Goal: Information Seeking & Learning: Check status

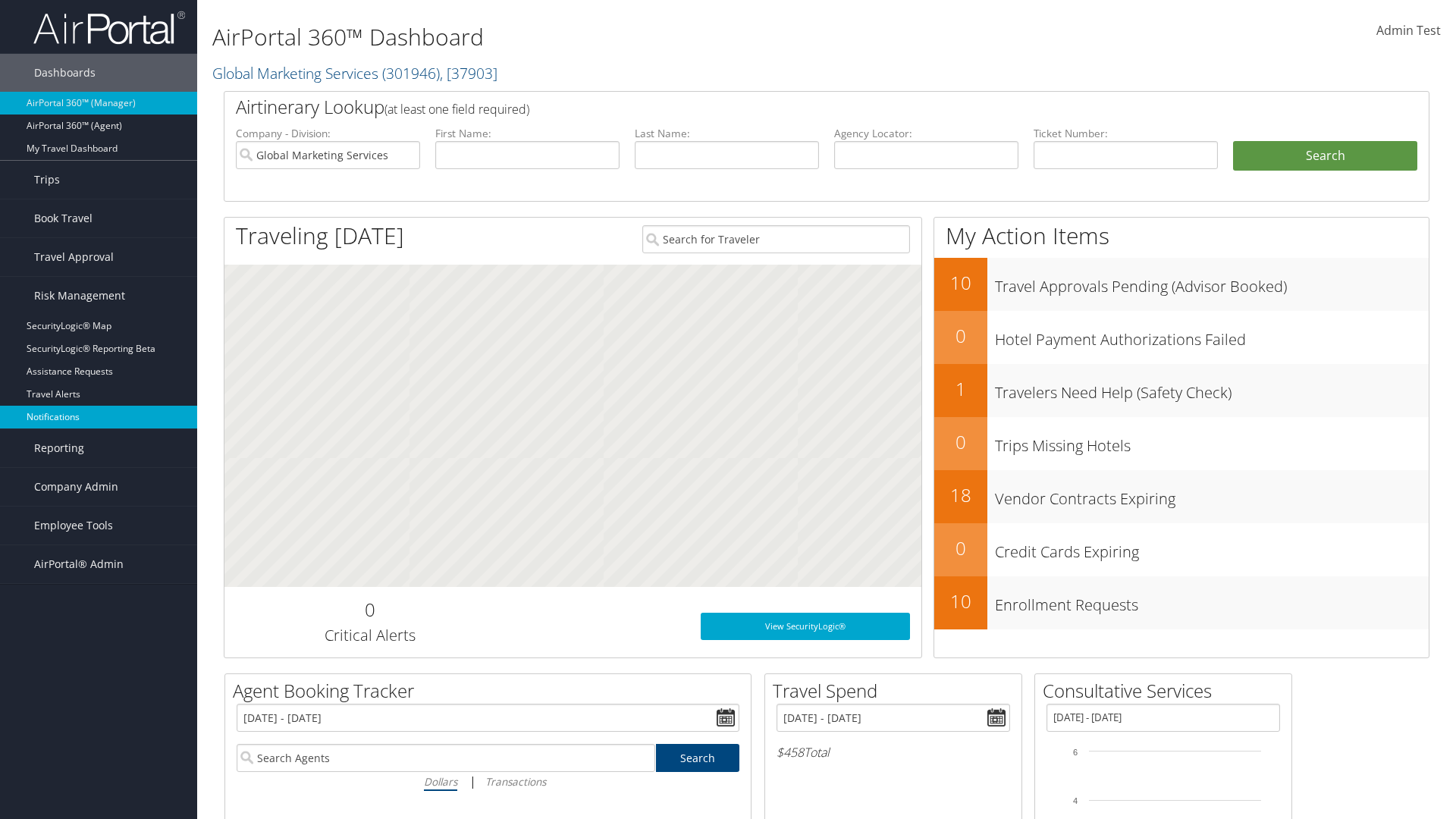
click at [99, 417] on link "Notifications" at bounding box center [98, 416] width 197 height 22
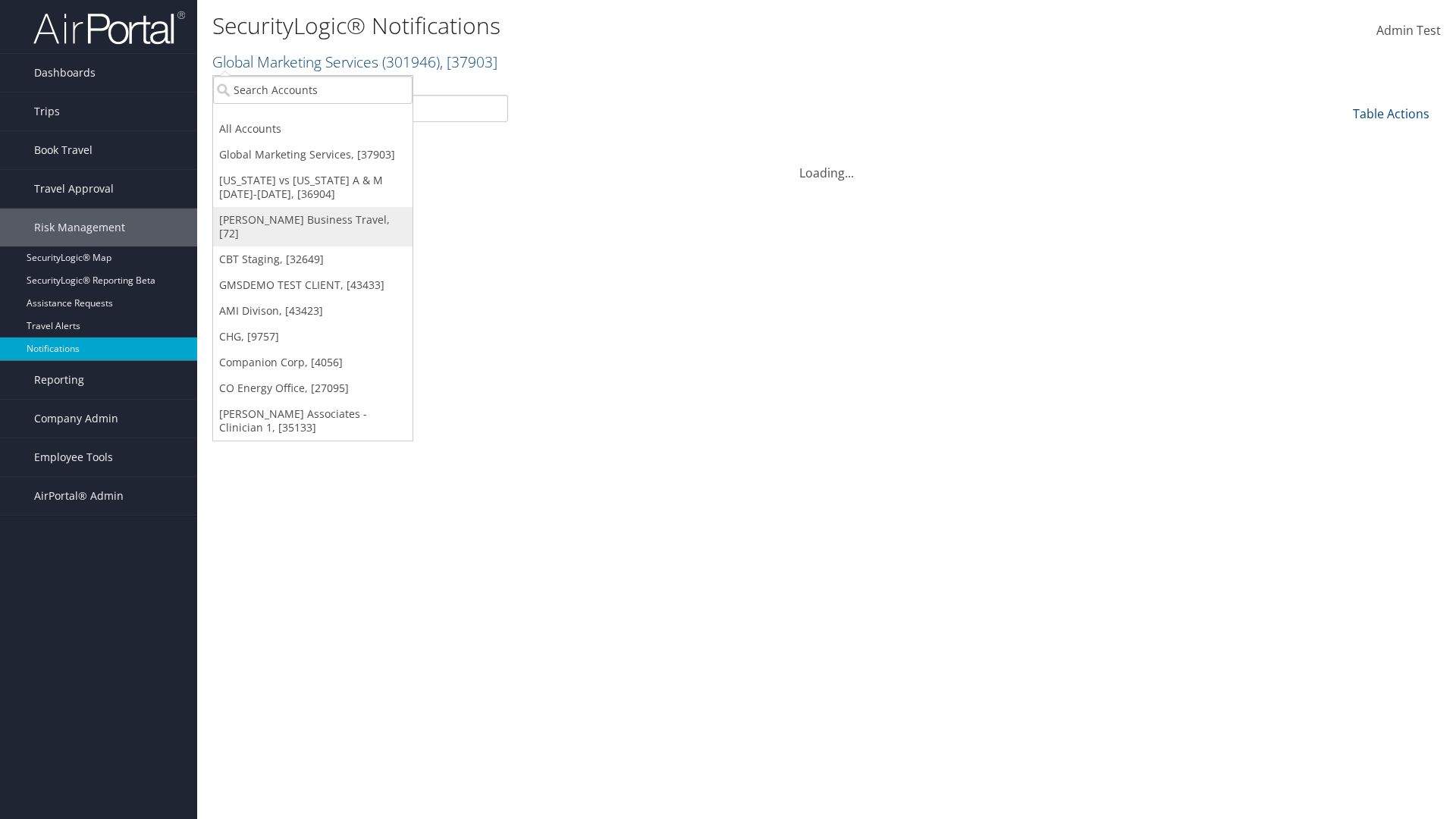
click at [312, 220] on link "[PERSON_NAME] Business Travel, [72]" at bounding box center [313, 227] width 200 height 40
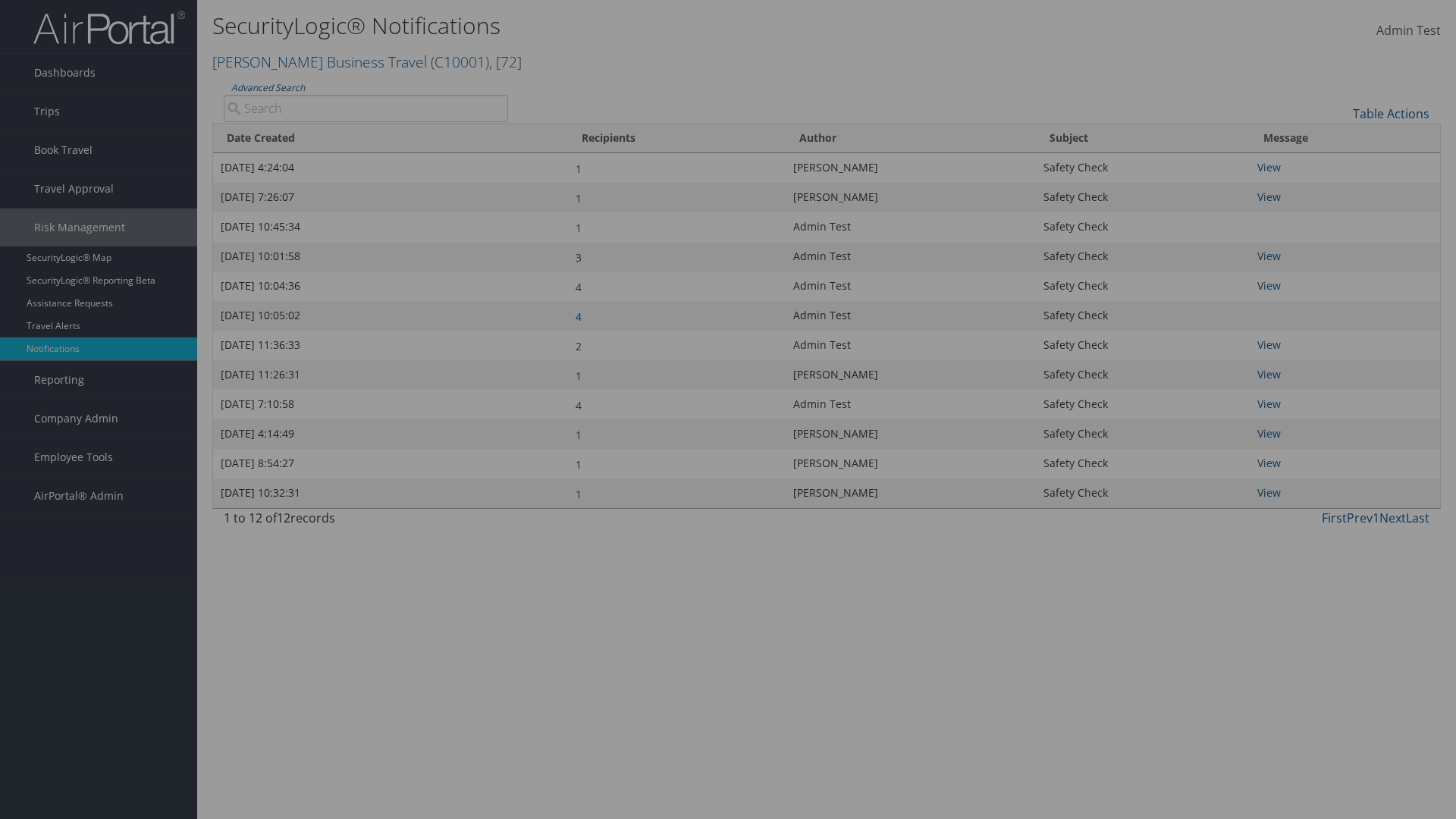
click at [0, 0] on div "×" at bounding box center [0, 0] width 0 height 0
click at [0, 0] on link "Additional Filters..." at bounding box center [0, 0] width 0 height 0
click at [0, 0] on link "Author" at bounding box center [0, 0] width 0 height 0
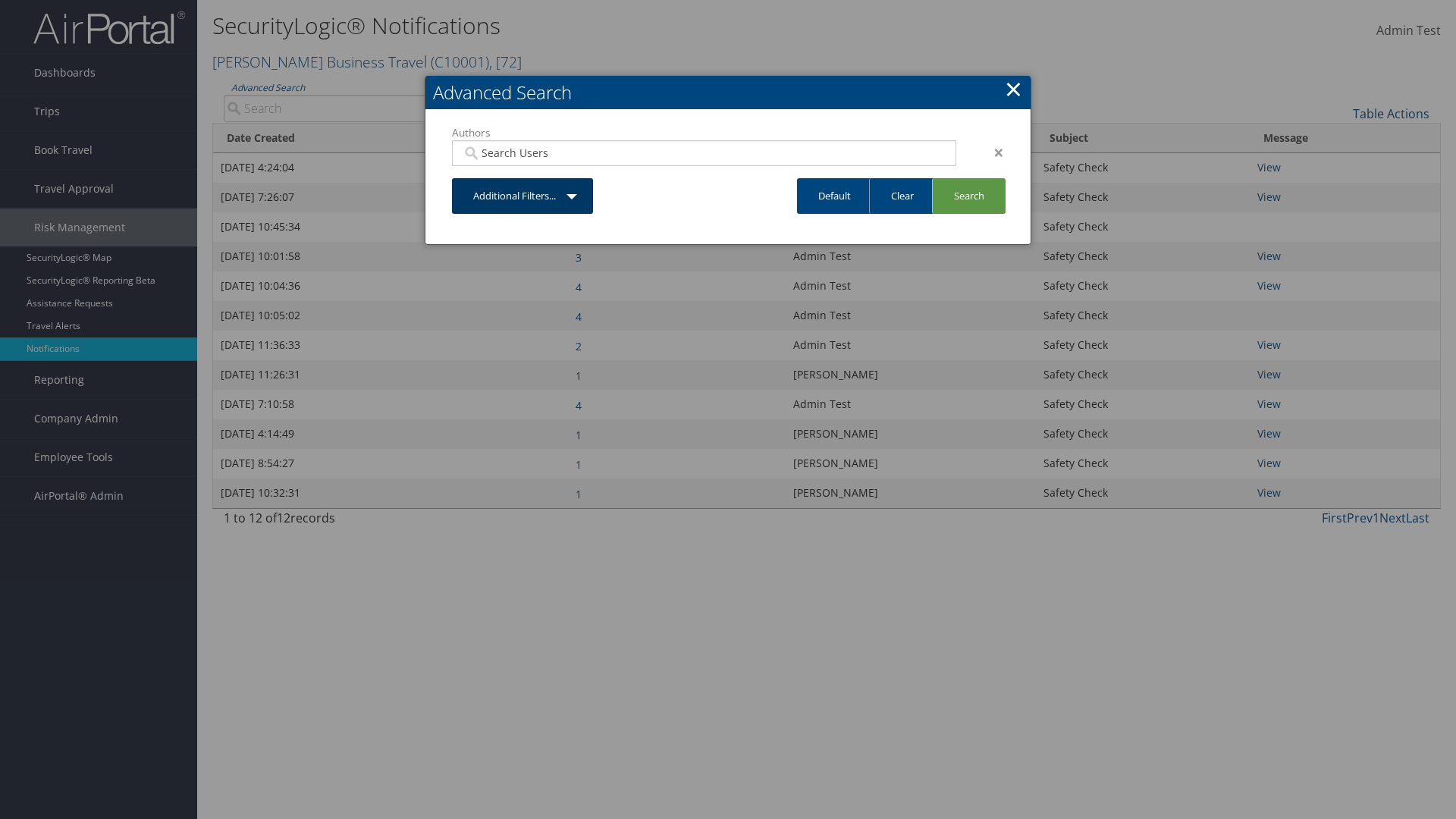
click at [522, 195] on link "Additional Filters..." at bounding box center [522, 195] width 141 height 35
click at [0, 0] on link "Date Created" at bounding box center [0, 0] width 0 height 0
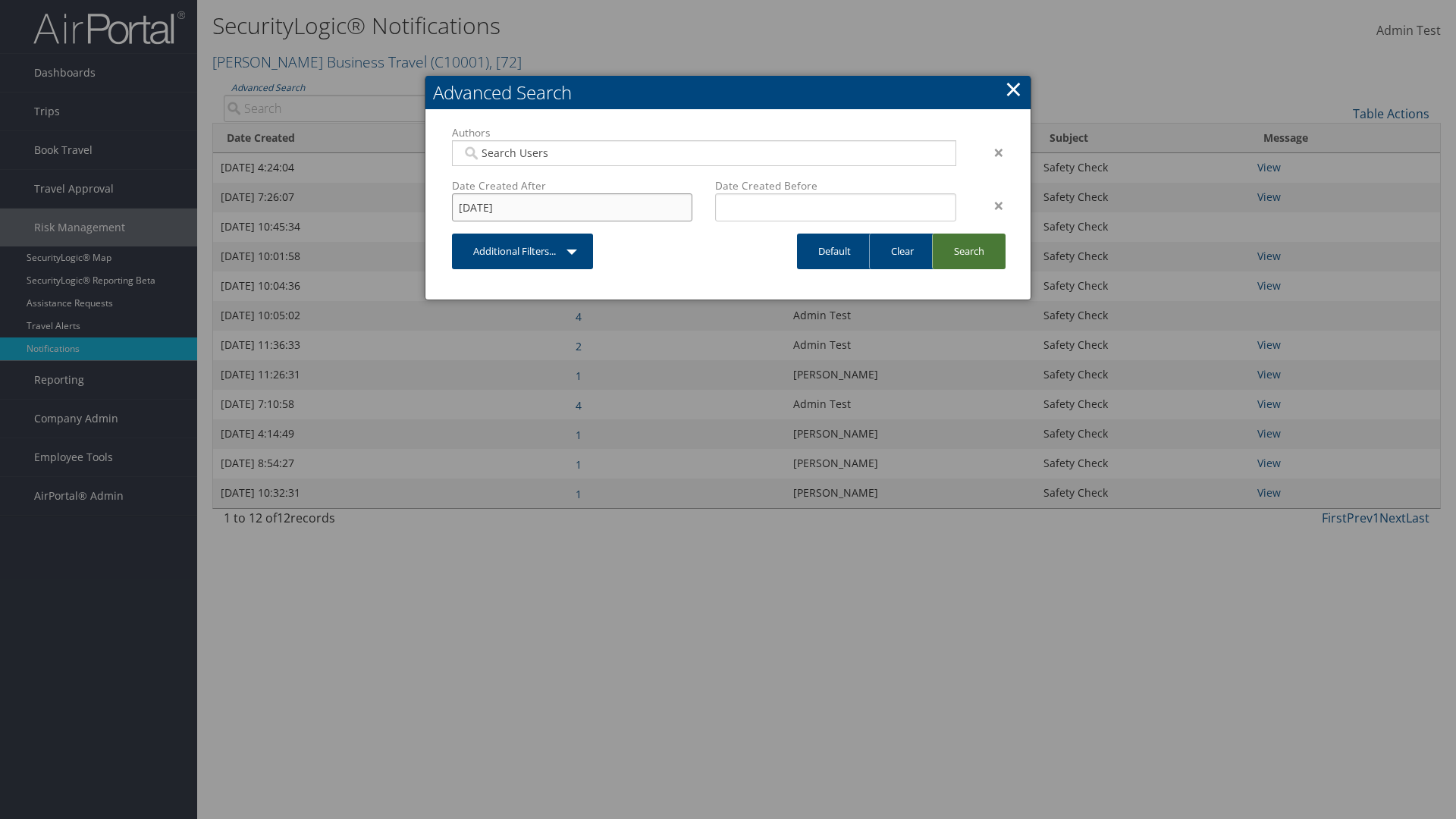
type input "8/11/2025"
click at [968, 251] on link "Search" at bounding box center [968, 250] width 73 height 35
